Goal: Information Seeking & Learning: Learn about a topic

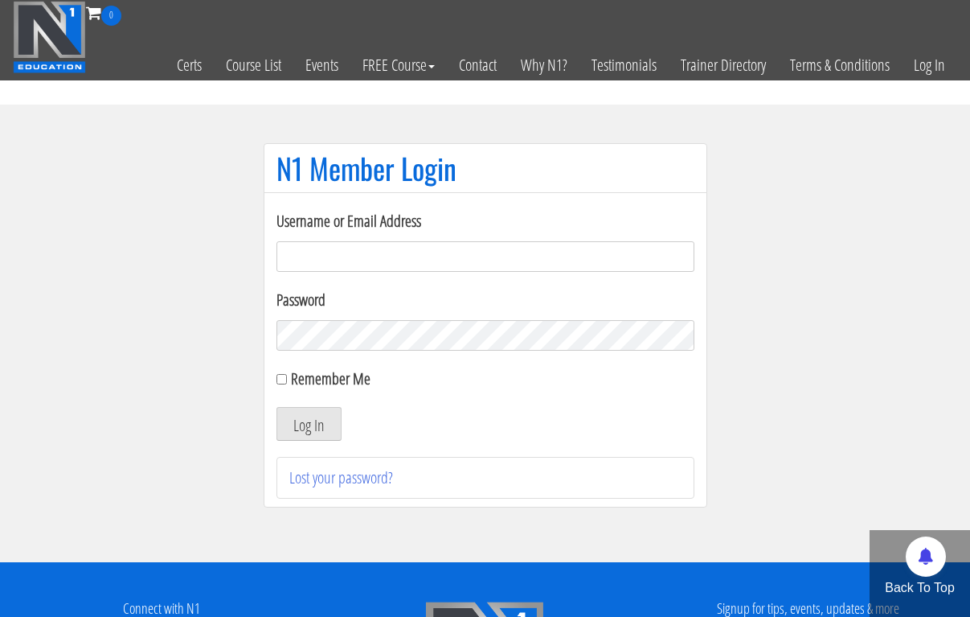
type input "[EMAIL_ADDRESS][DOMAIN_NAME]"
click at [308, 424] on button "Log In" at bounding box center [309, 424] width 65 height 34
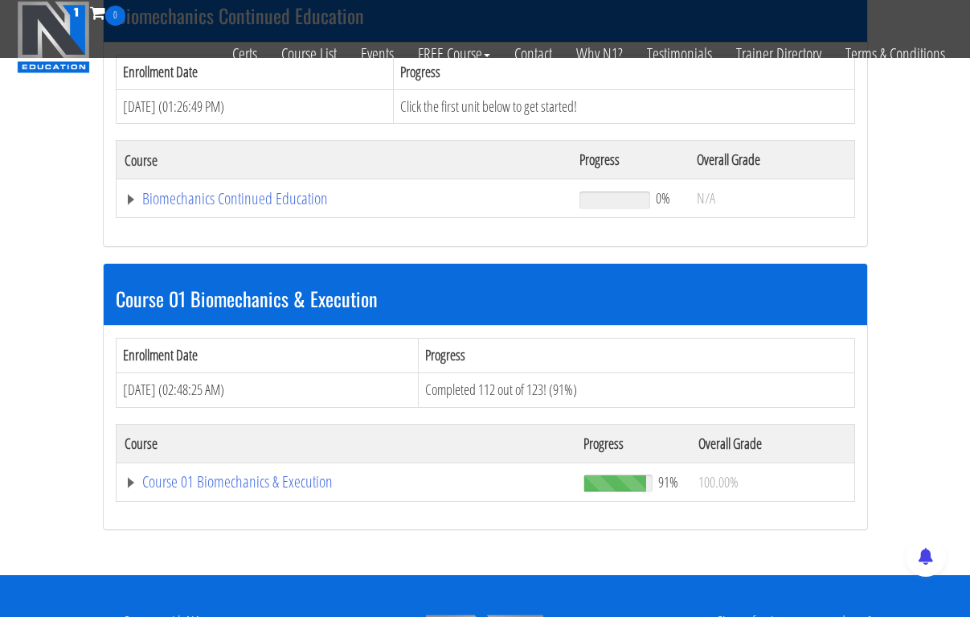
scroll to position [322, 0]
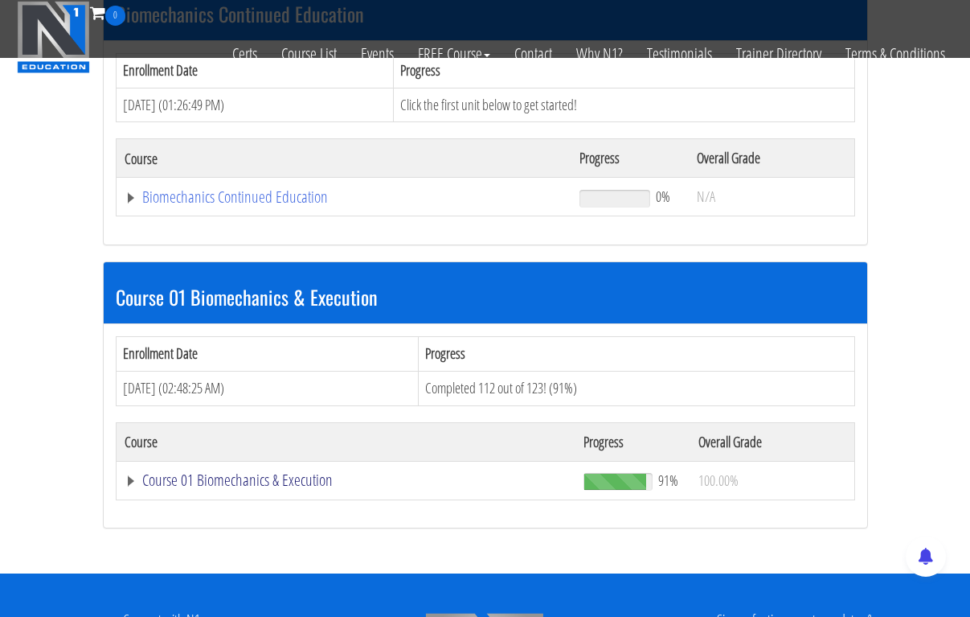
click at [261, 472] on link "Course 01 Biomechanics & Execution" at bounding box center [347, 480] width 444 height 16
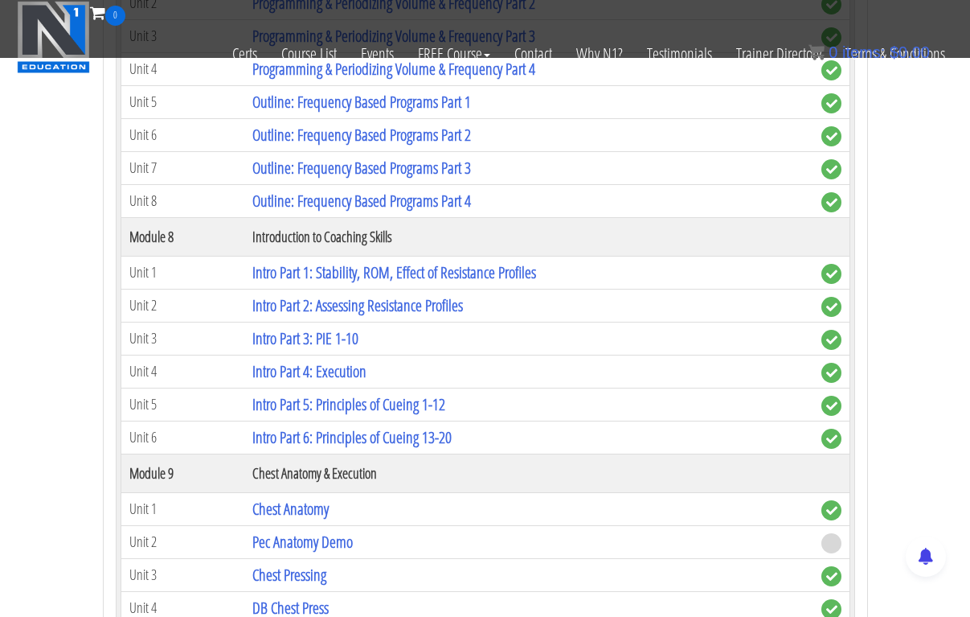
scroll to position [2444, 0]
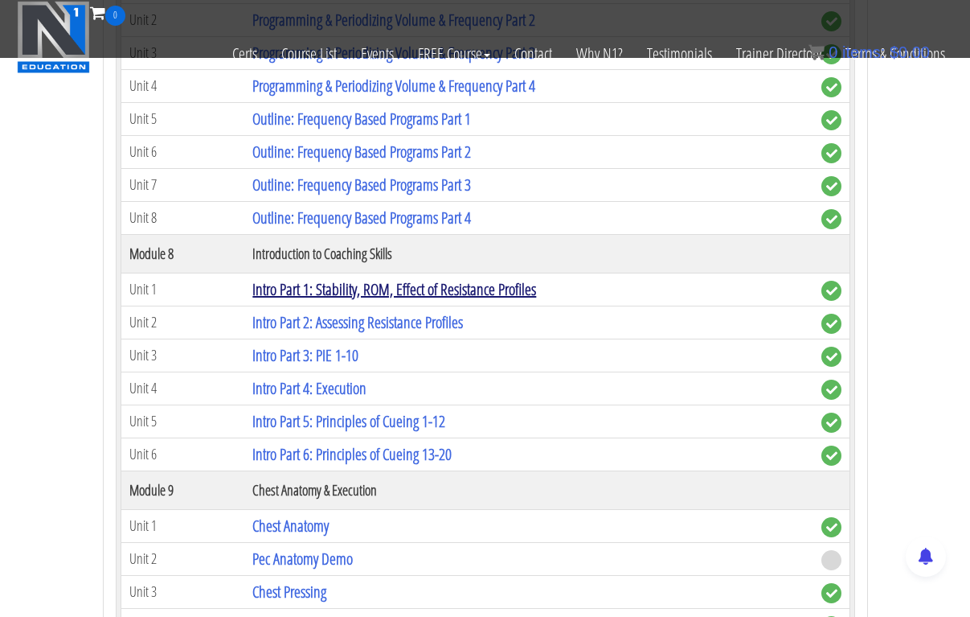
click at [445, 278] on link "Intro Part 1: Stability, ROM, Effect of Resistance Profiles" at bounding box center [394, 289] width 284 height 22
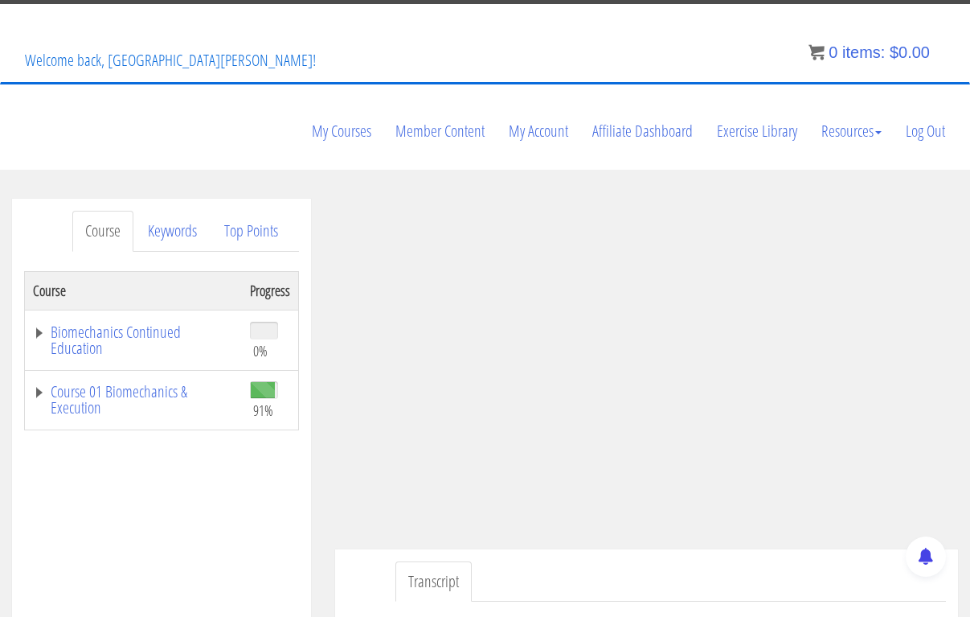
scroll to position [84, 0]
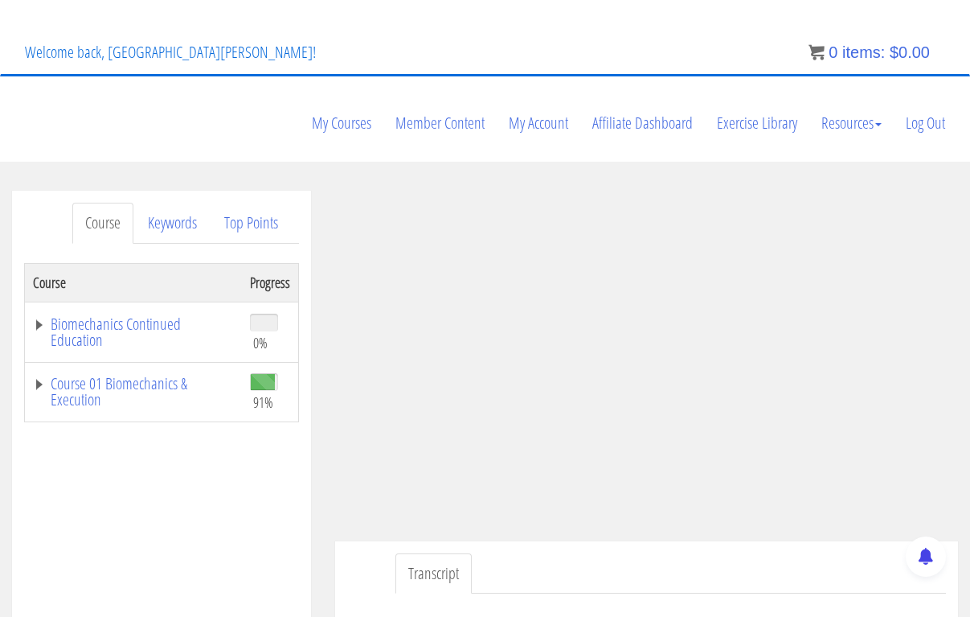
click at [89, 362] on td "Course 01 Biomechanics & Execution" at bounding box center [134, 392] width 218 height 60
click at [90, 375] on link "Course 01 Biomechanics & Execution" at bounding box center [133, 391] width 201 height 32
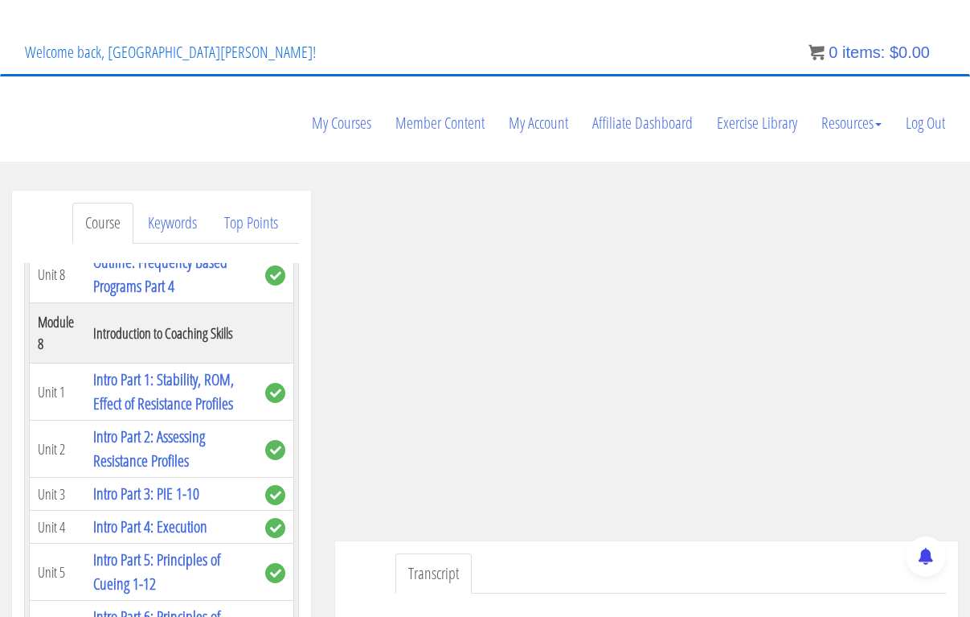
scroll to position [2660, 0]
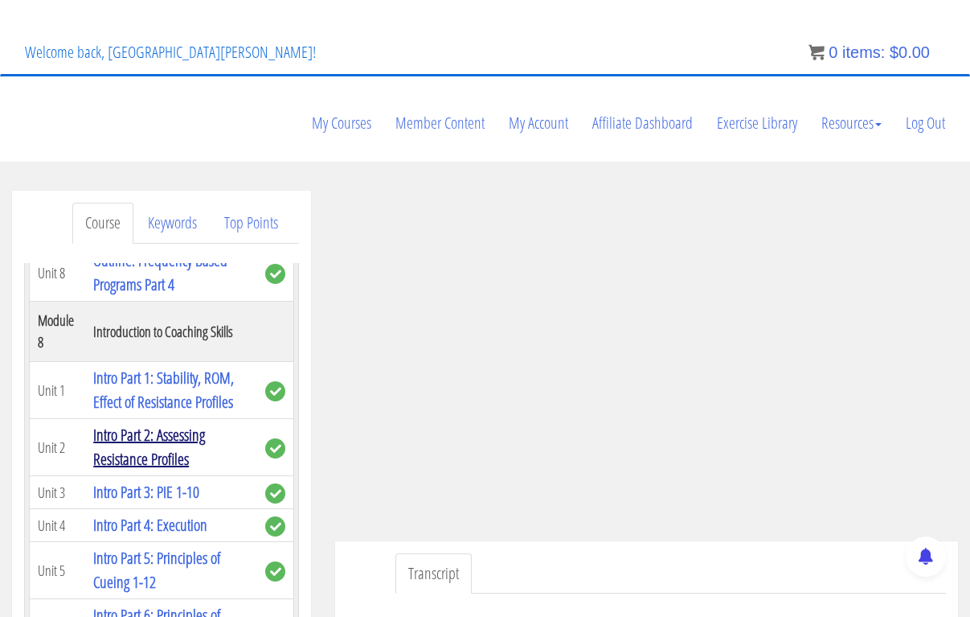
click at [168, 424] on link "Intro Part 2: Assessing Resistance Profiles" at bounding box center [149, 447] width 112 height 46
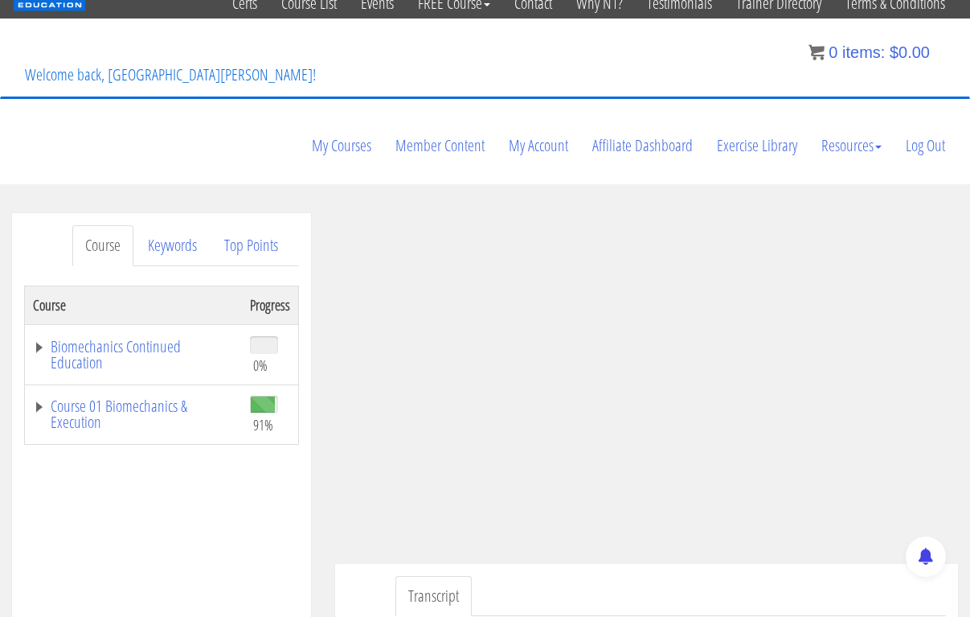
scroll to position [69, 0]
